Goal: Task Accomplishment & Management: Complete application form

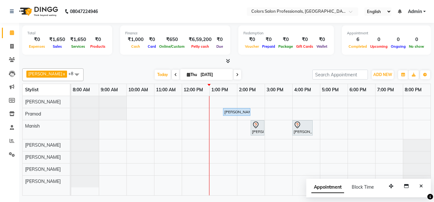
click at [295, 111] on div "[PERSON_NAME][GEOGRAPHIC_DATA], 01:30 PM-02:30 PM, Hair Treatment - Hair Spa [P…" at bounding box center [250, 145] width 359 height 99
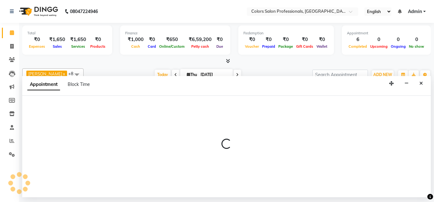
select select "60229"
select select "960"
select select "tentative"
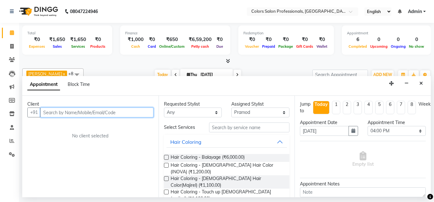
click at [115, 111] on input "text" at bounding box center [96, 112] width 113 height 10
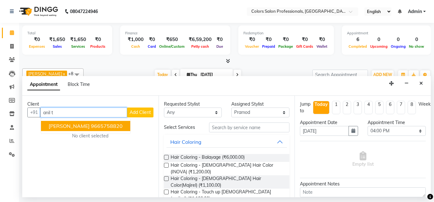
click at [94, 124] on ngb-highlight "9665758820" at bounding box center [107, 126] width 32 height 6
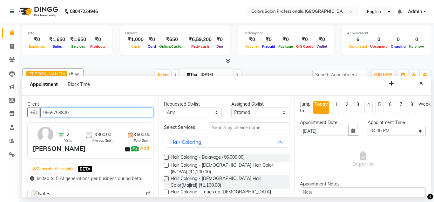
type input "9665758820"
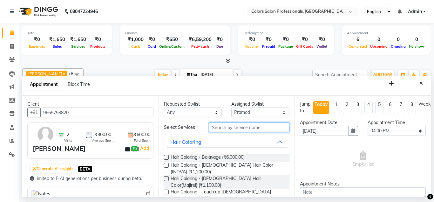
click at [243, 125] on input "text" at bounding box center [249, 127] width 81 height 10
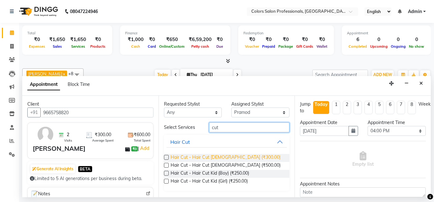
type input "cut"
click at [229, 157] on span "Hair Cut - Hair Cut [DEMOGRAPHIC_DATA] (₹300.00)" at bounding box center [226, 158] width 110 height 8
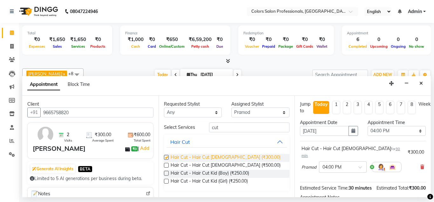
checkbox input "false"
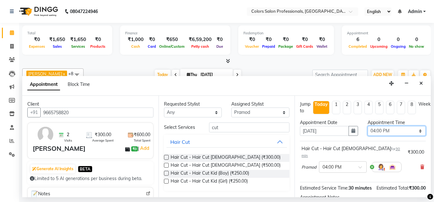
select select "945"
click option "03:45 PM" at bounding box center [0, 0] width 0 height 0
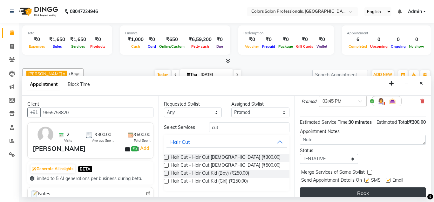
click at [361, 187] on button "Book" at bounding box center [363, 192] width 126 height 11
